Goal: Task Accomplishment & Management: Complete application form

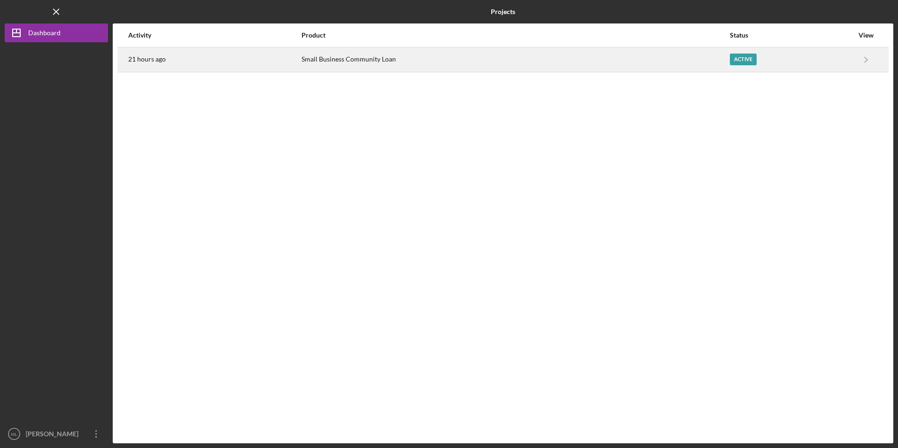
click at [341, 62] on div "Small Business Community Loan" at bounding box center [514, 59] width 427 height 23
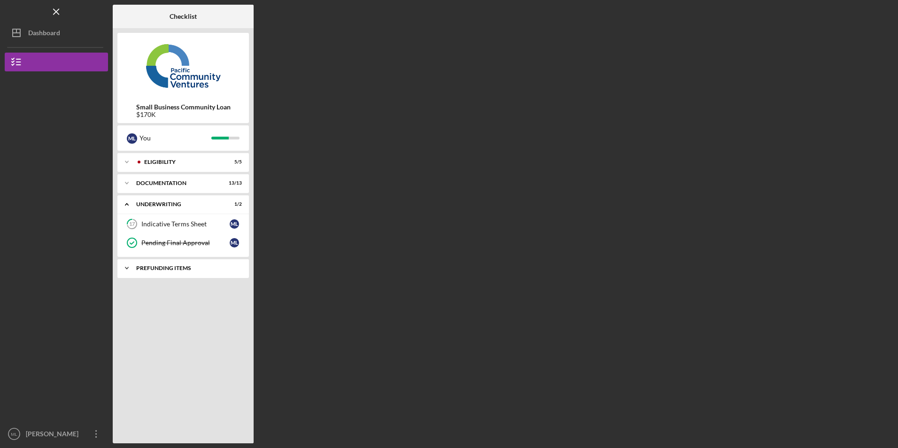
click at [178, 276] on div "Icon/Expander Prefunding Items 0 / 11" at bounding box center [182, 268] width 131 height 19
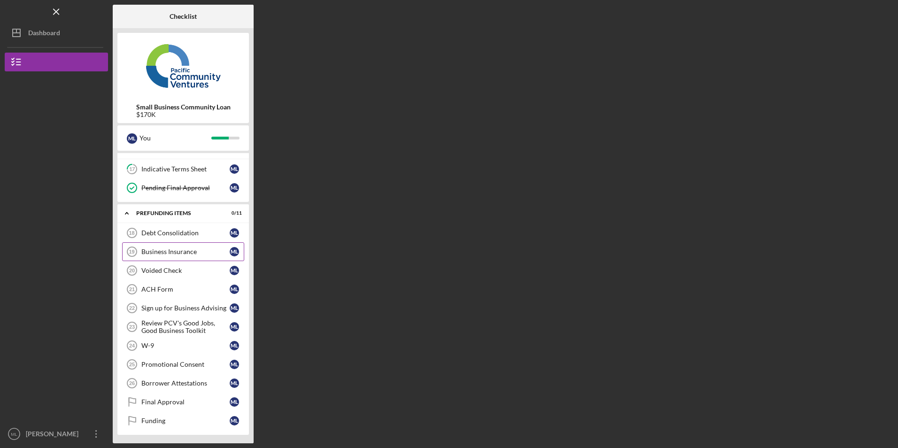
scroll to position [56, 0]
click at [177, 250] on div "Business Insurance" at bounding box center [185, 251] width 88 height 8
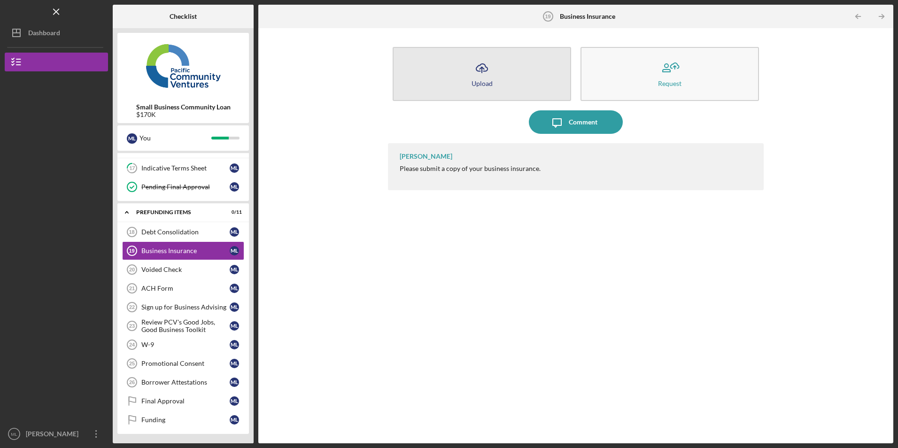
click at [451, 74] on button "Icon/Upload Upload" at bounding box center [482, 74] width 178 height 54
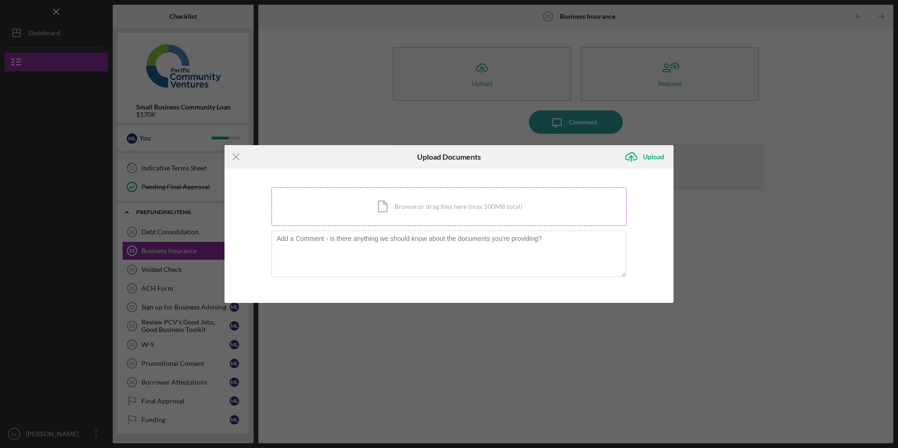
click at [400, 208] on div "Icon/Document Browse or drag files here (max 100MB total) Tap to choose files o…" at bounding box center [448, 206] width 355 height 39
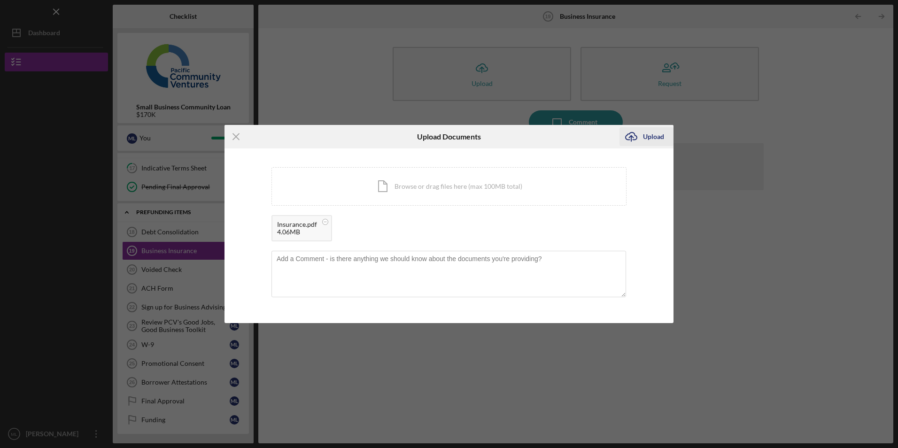
click at [635, 135] on icon "submit" at bounding box center [630, 135] width 11 height 7
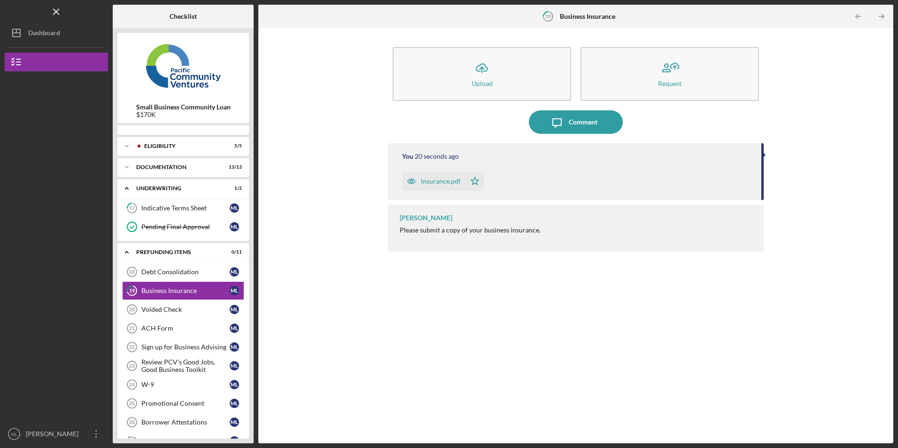
scroll to position [3, 0]
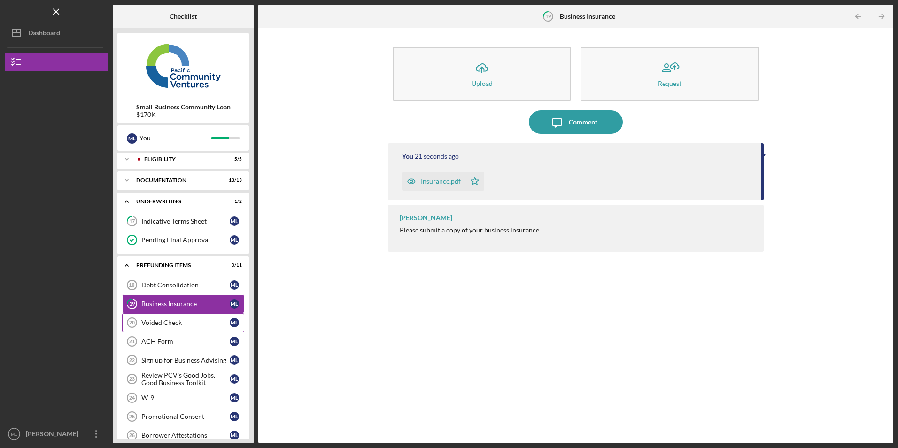
click at [154, 326] on div "Voided Check" at bounding box center [185, 323] width 88 height 8
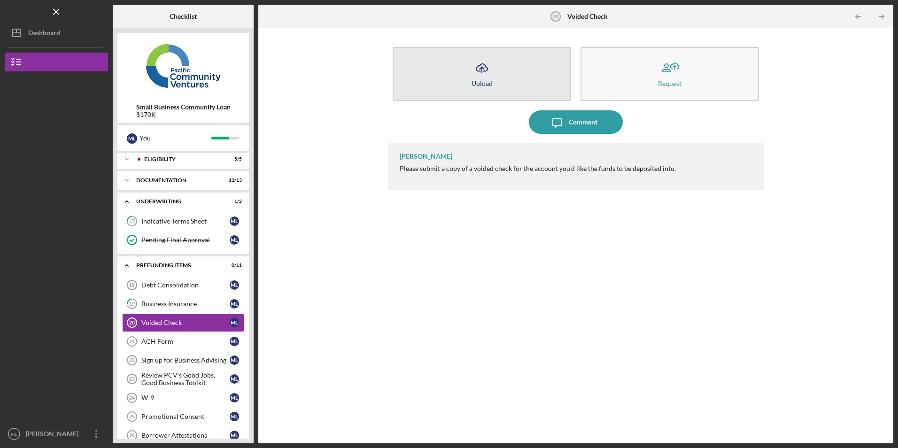
click at [484, 87] on button "Icon/Upload Upload" at bounding box center [482, 74] width 178 height 54
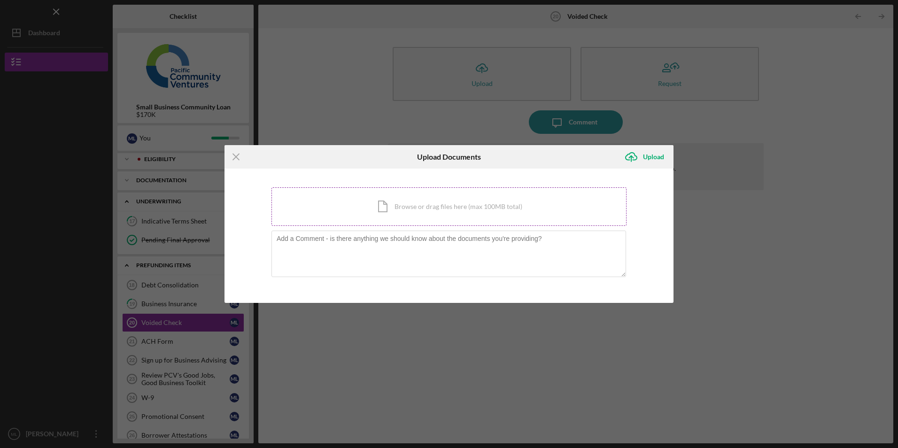
click at [416, 209] on div "Icon/Document Browse or drag files here (max 100MB total) Tap to choose files o…" at bounding box center [448, 206] width 355 height 39
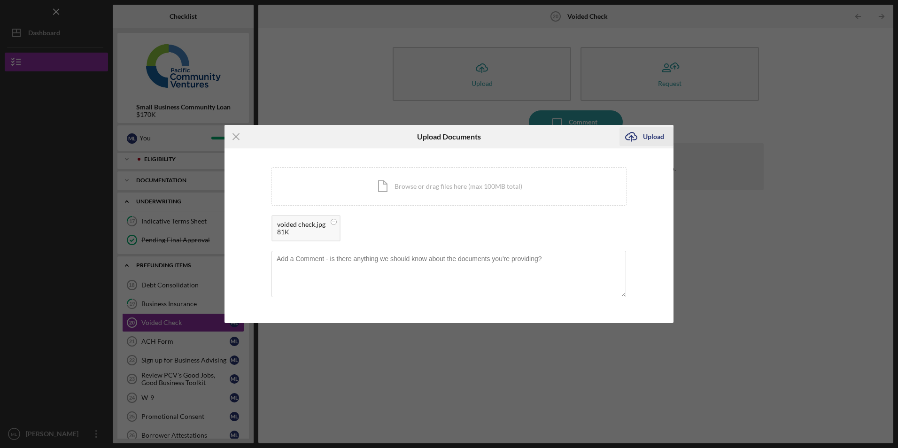
click at [647, 137] on div "Upload" at bounding box center [653, 136] width 21 height 19
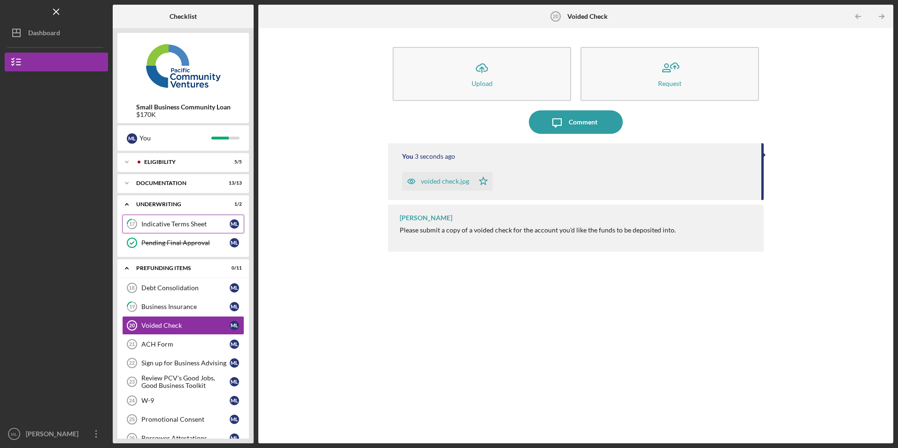
click at [179, 222] on div "Indicative Terms Sheet" at bounding box center [185, 224] width 88 height 8
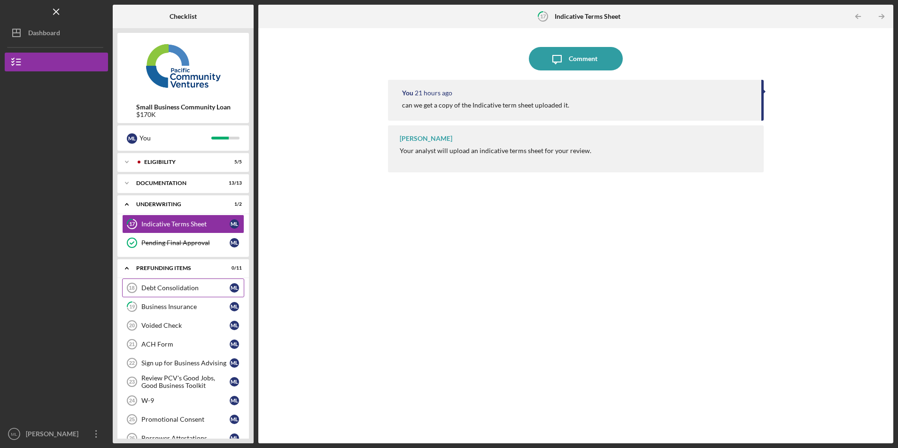
click at [181, 283] on link "Debt Consolidation 18 Debt Consolidation M L" at bounding box center [183, 287] width 122 height 19
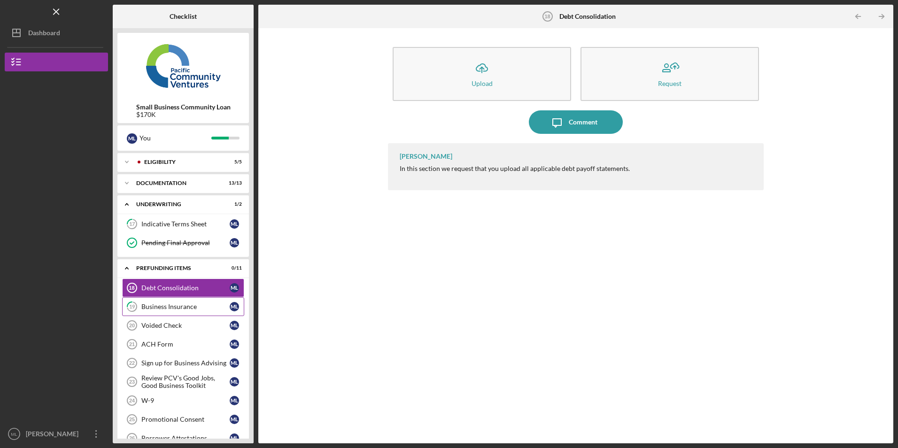
click at [181, 307] on div "Business Insurance" at bounding box center [185, 307] width 88 height 8
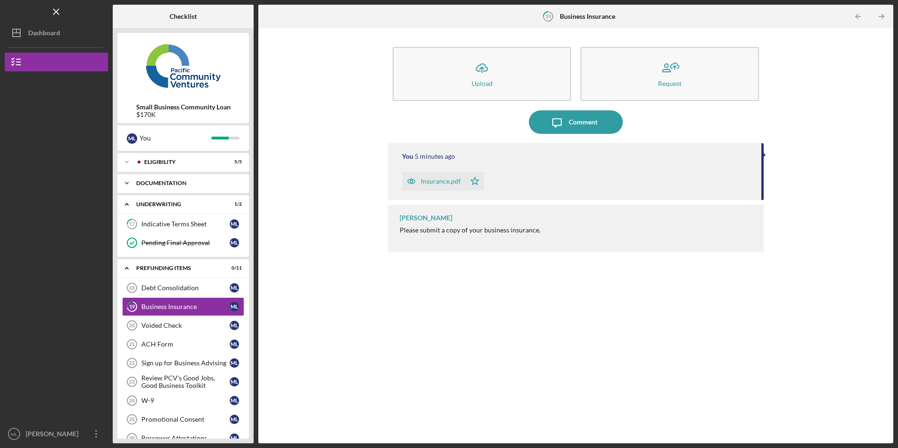
click at [157, 183] on div "Documentation" at bounding box center [186, 183] width 101 height 6
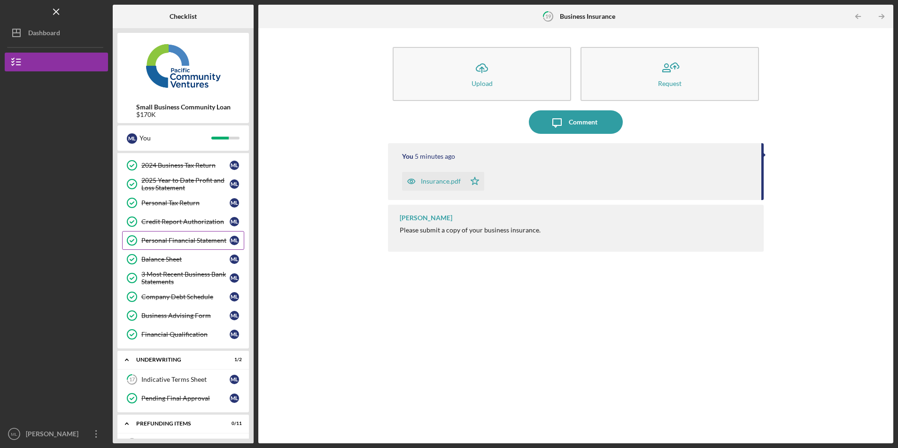
scroll to position [141, 0]
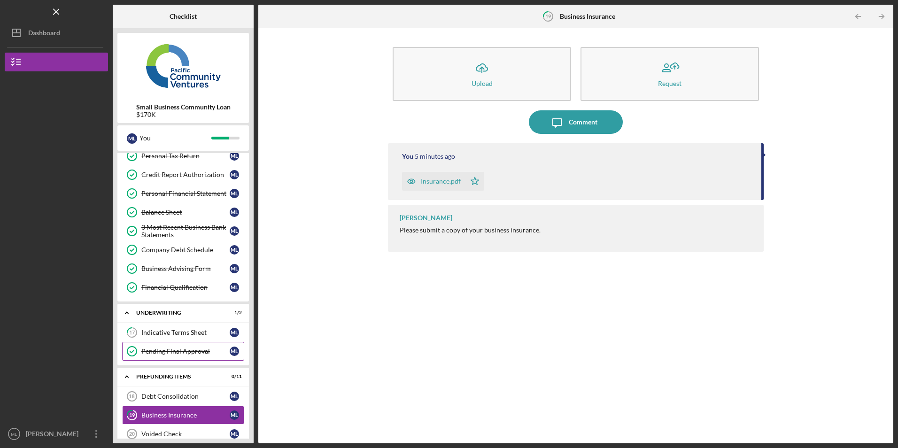
click at [185, 348] on div "Pending Final Approval" at bounding box center [185, 351] width 88 height 8
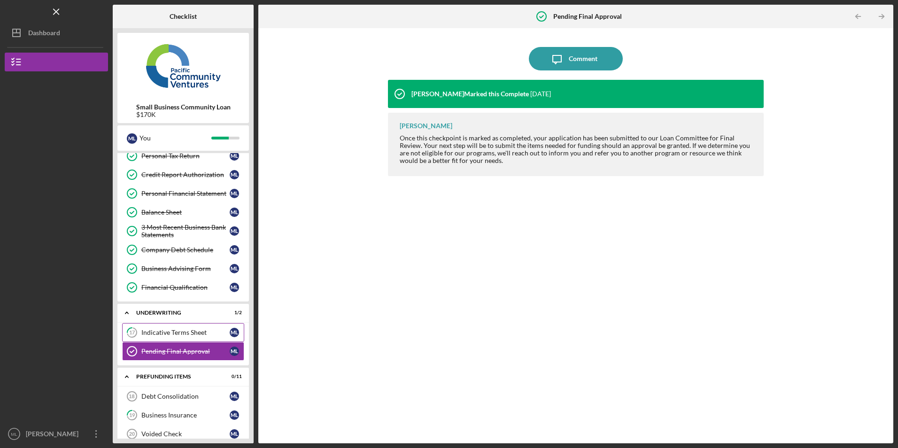
click at [186, 331] on div "Indicative Terms Sheet" at bounding box center [185, 333] width 88 height 8
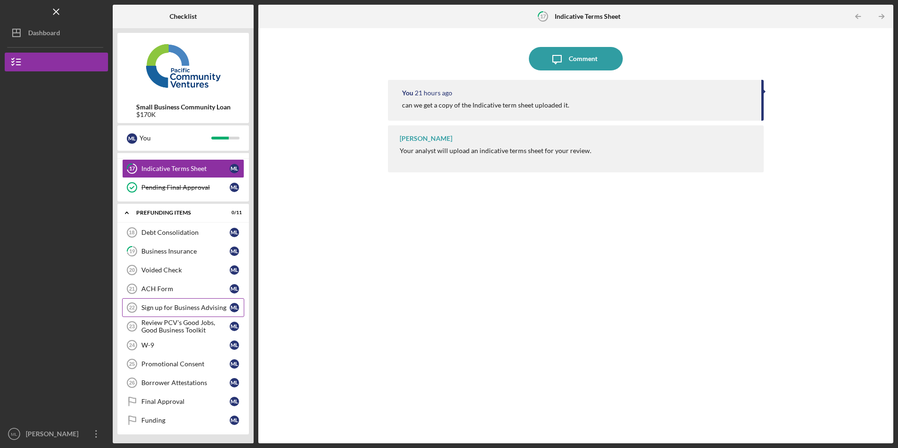
scroll to position [305, 0]
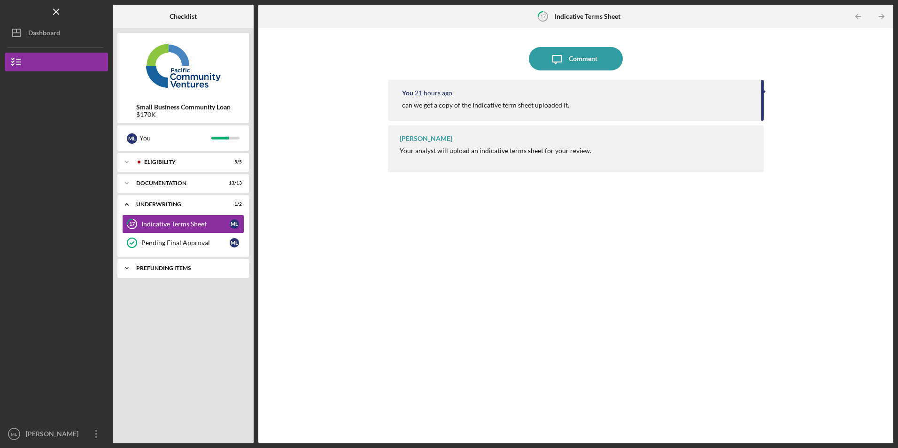
click at [172, 273] on div "Icon/Expander Prefunding Items 0 / 11" at bounding box center [182, 268] width 131 height 19
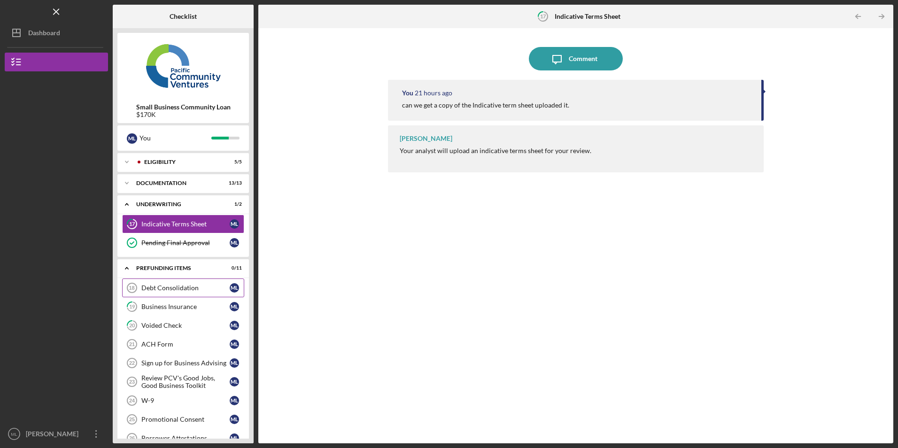
click at [171, 288] on div "Debt Consolidation" at bounding box center [185, 288] width 88 height 8
